Goal: Find specific page/section: Find specific page/section

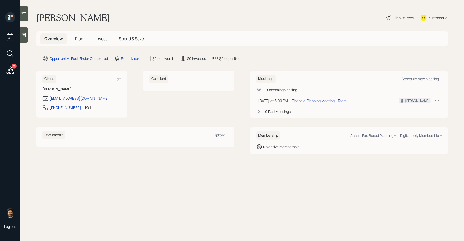
click at [430, 20] on div "Kustomer" at bounding box center [437, 17] width 16 height 5
